Goal: Task Accomplishment & Management: Manage account settings

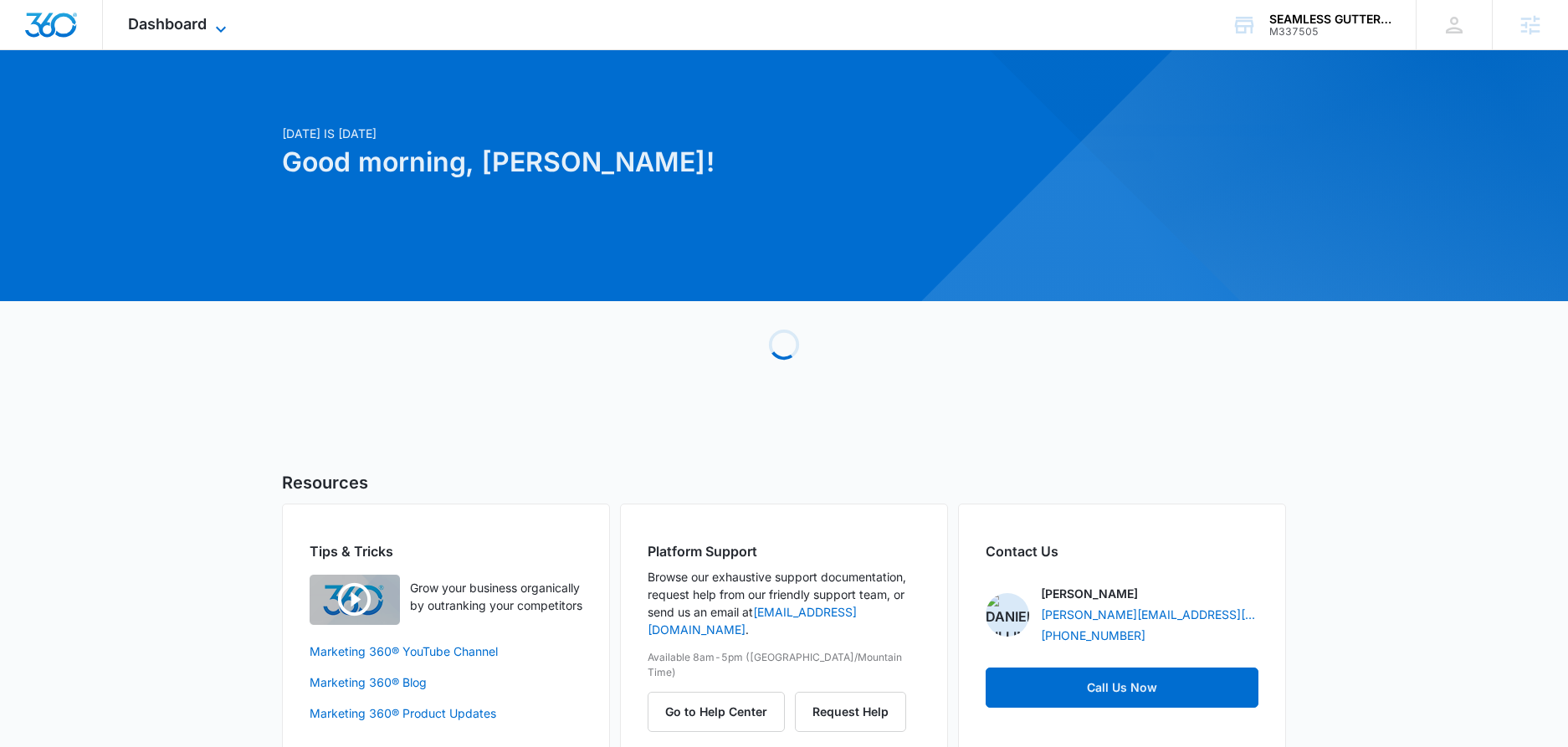
click at [194, 26] on span "Dashboard" at bounding box center [167, 24] width 78 height 17
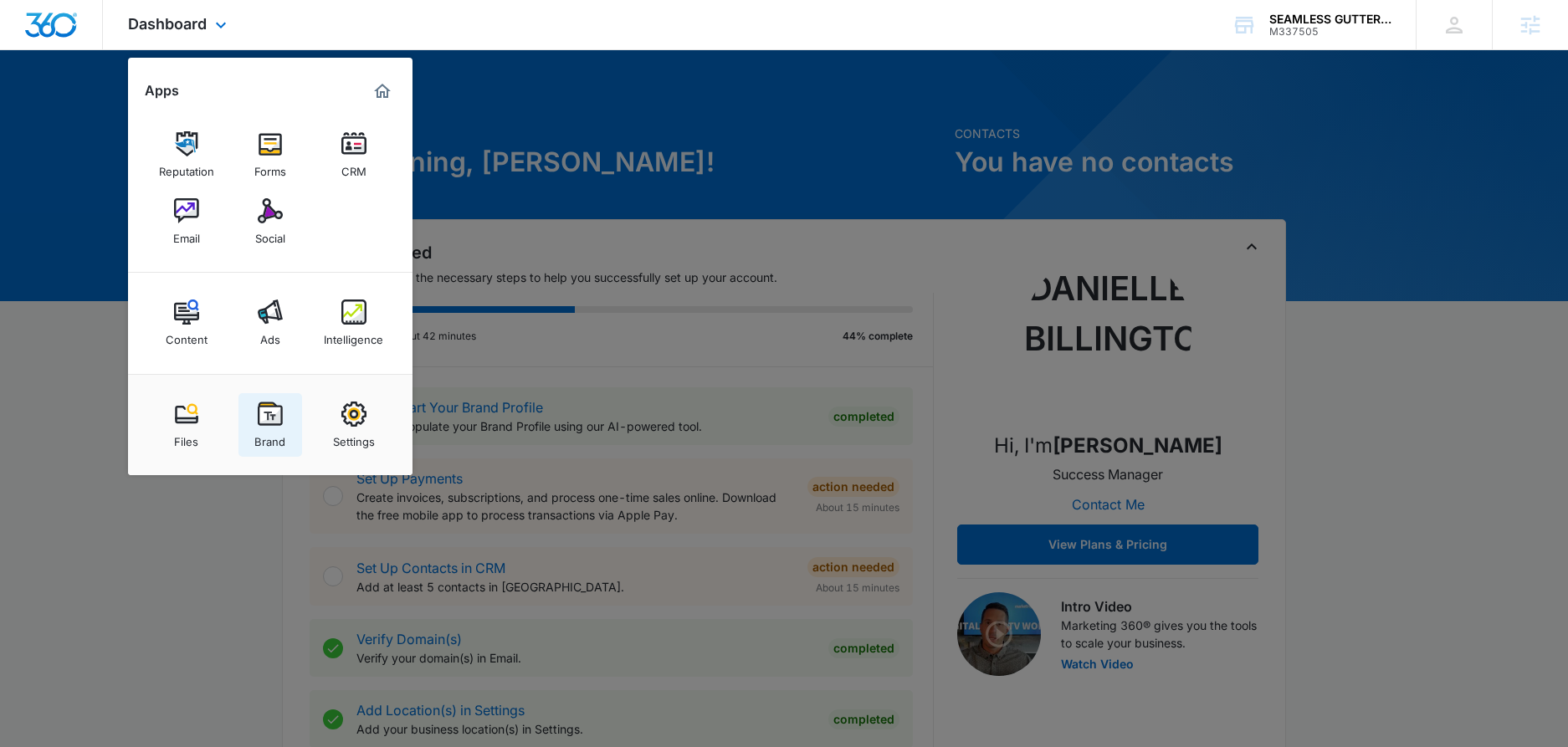
click at [265, 424] on img at bounding box center [270, 413] width 25 height 25
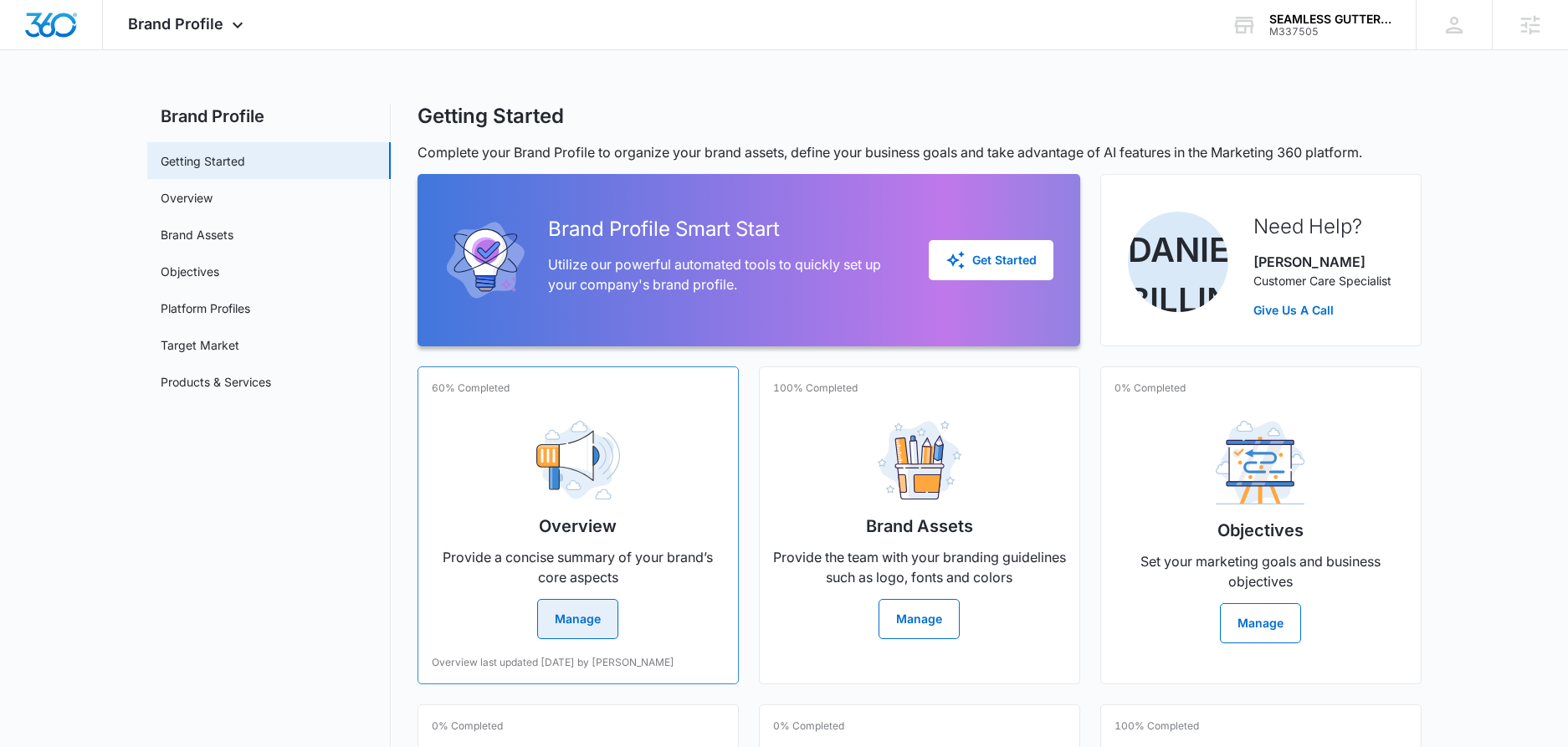
click at [592, 632] on button "Manage" at bounding box center [578, 619] width 81 height 40
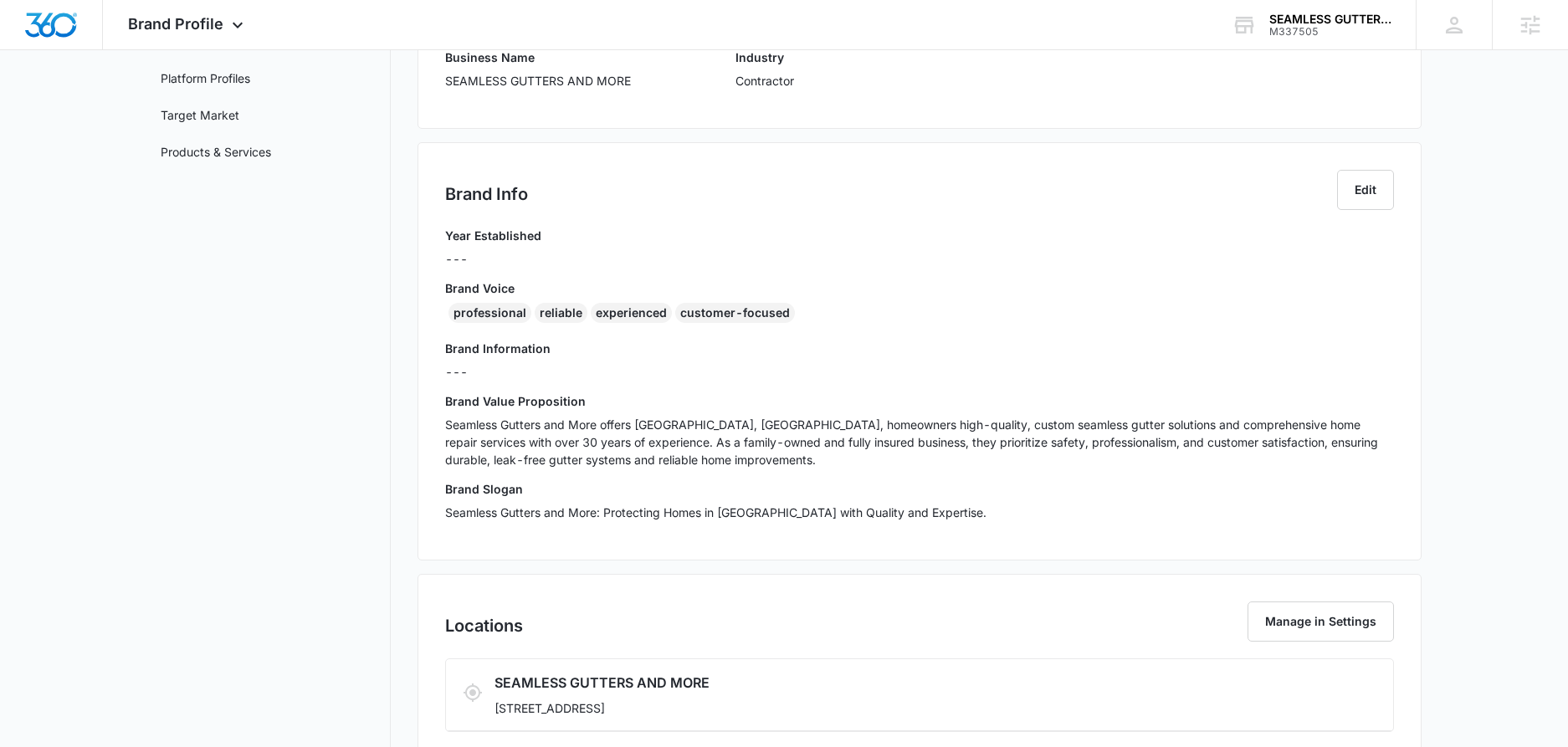
scroll to position [237, 0]
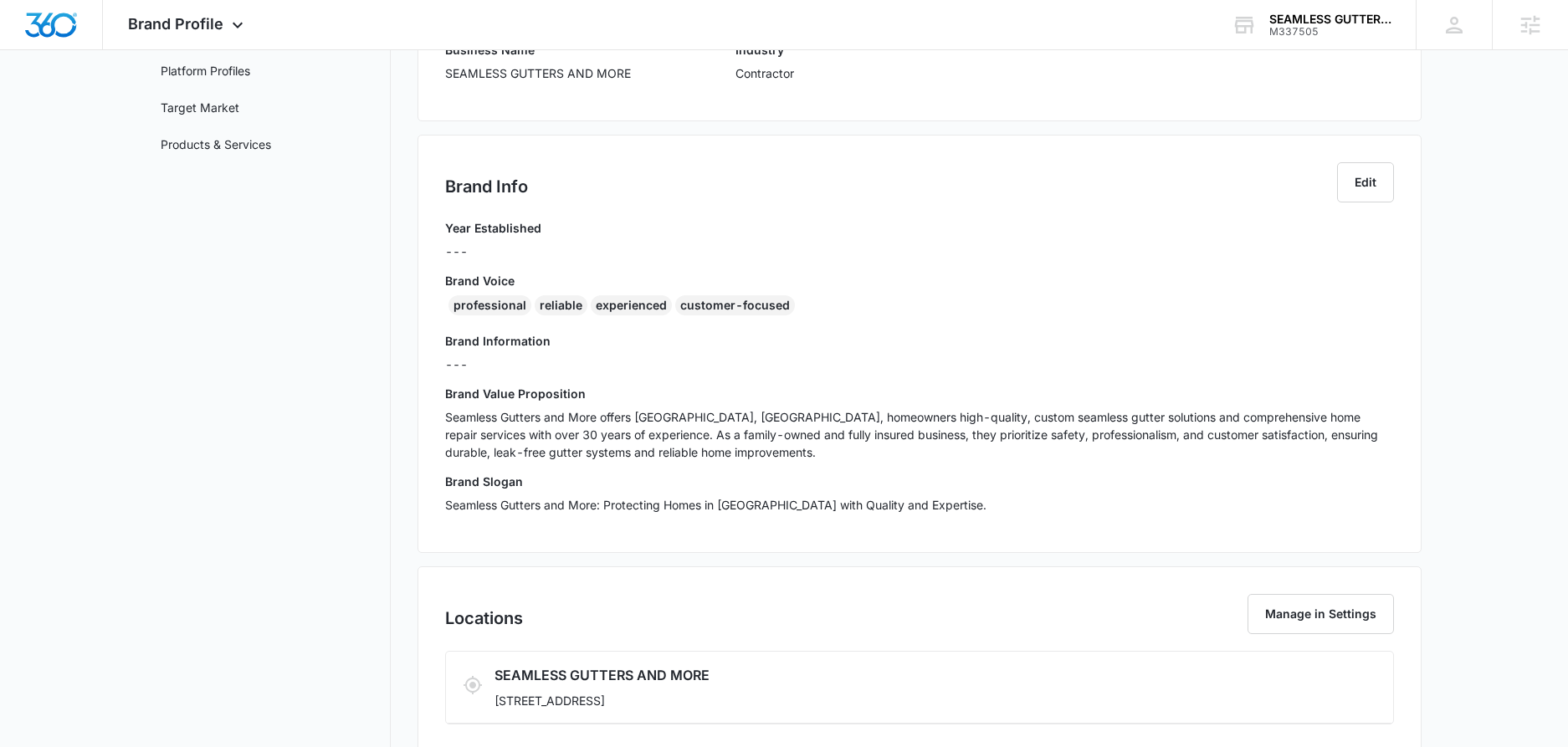
click at [450, 414] on p "Seamless Gutters and More offers [GEOGRAPHIC_DATA], [GEOGRAPHIC_DATA], homeowne…" at bounding box center [919, 434] width 949 height 52
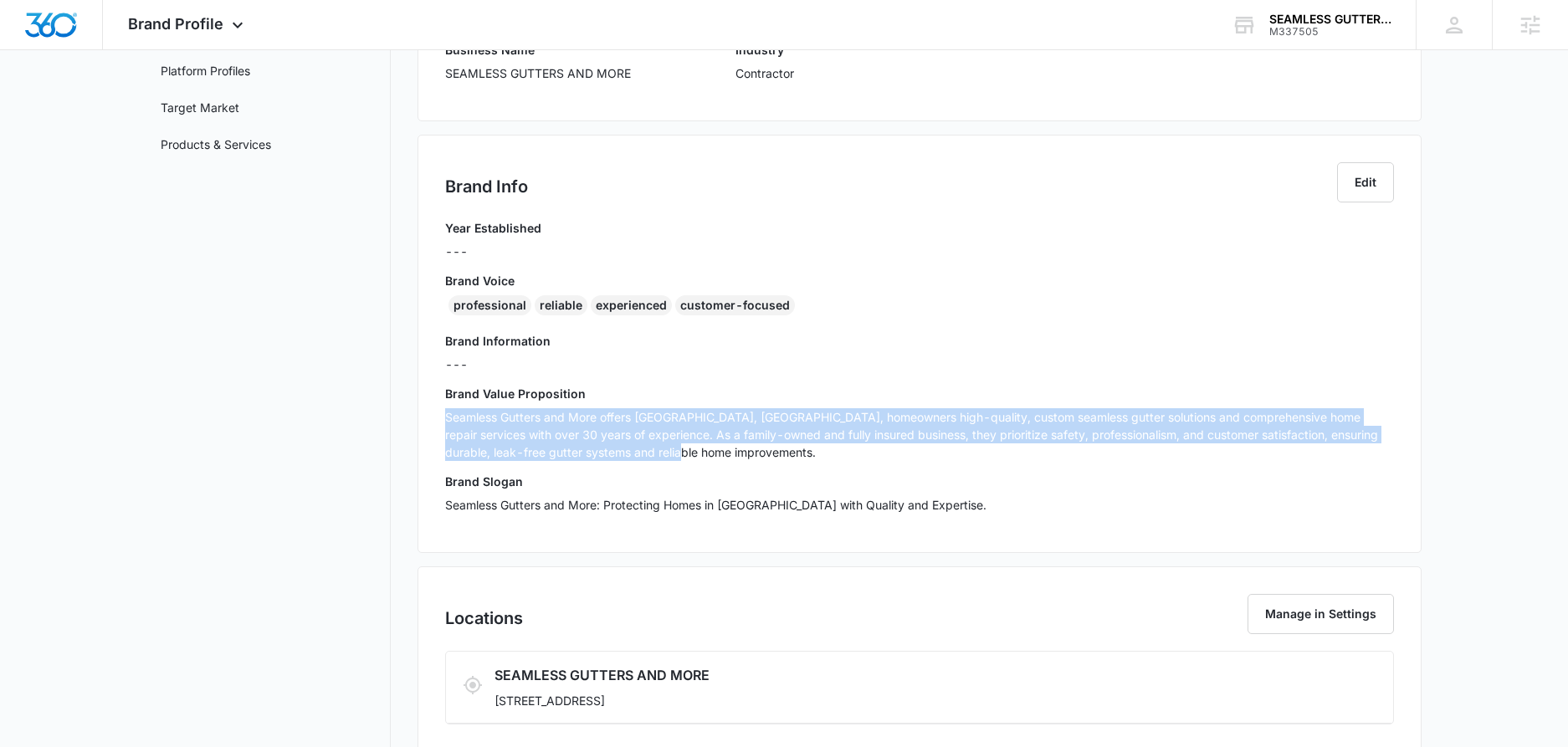
drag, startPoint x: 446, startPoint y: 419, endPoint x: 685, endPoint y: 455, distance: 241.7
click at [685, 455] on p "Seamless Gutters and More offers [GEOGRAPHIC_DATA], [GEOGRAPHIC_DATA], homeowne…" at bounding box center [919, 434] width 949 height 52
copy p "Seamless Gutters and More offers [GEOGRAPHIC_DATA], [GEOGRAPHIC_DATA], homeowne…"
click at [216, 145] on link "Products & Services" at bounding box center [216, 144] width 110 height 17
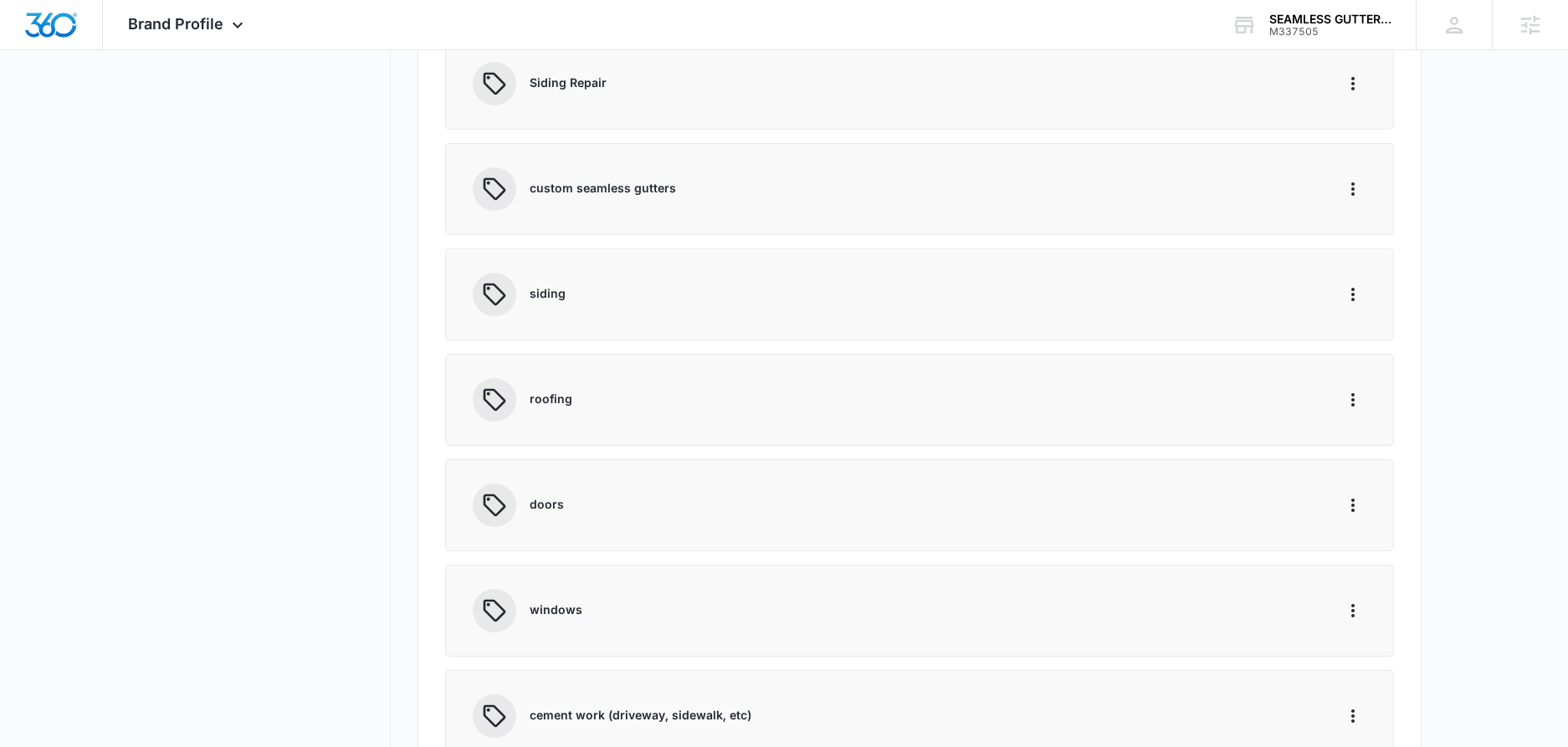
scroll to position [281, 0]
